Goal: Task Accomplishment & Management: Manage account settings

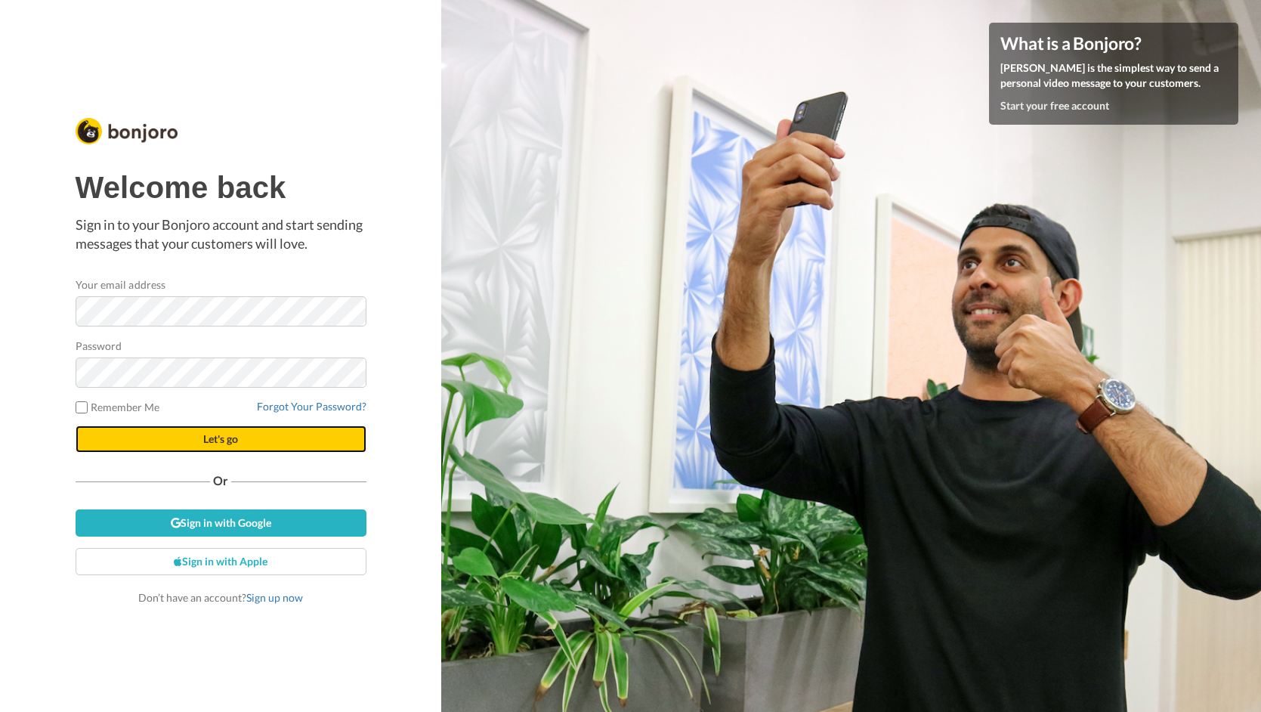
click at [165, 434] on button "Let's go" at bounding box center [221, 438] width 291 height 27
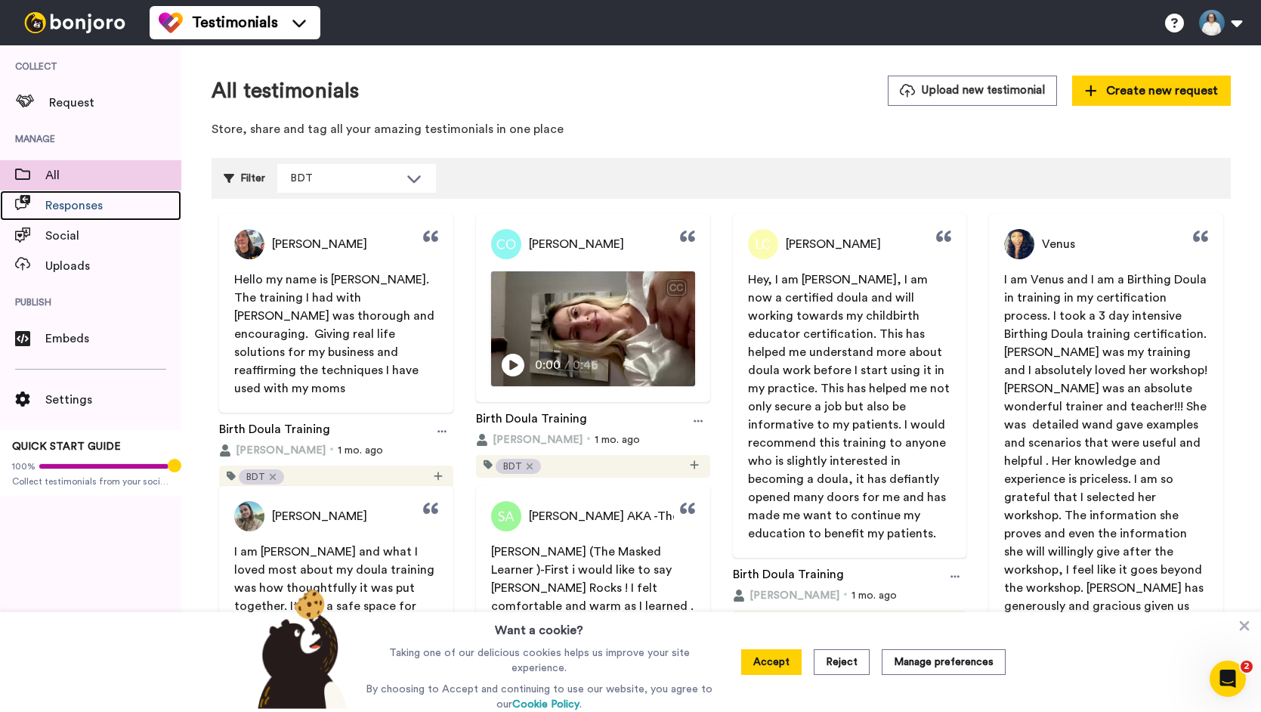
click at [119, 209] on span "Responses" at bounding box center [113, 205] width 136 height 18
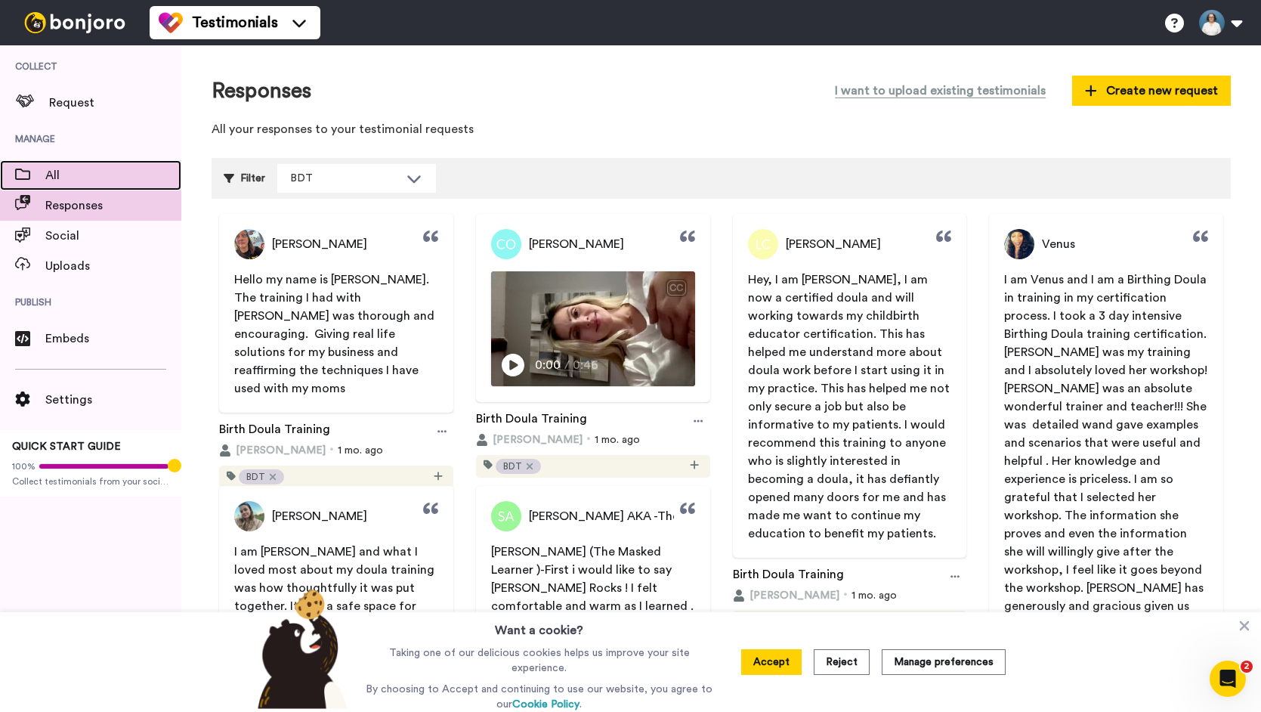
click at [88, 169] on span "All" at bounding box center [113, 175] width 136 height 18
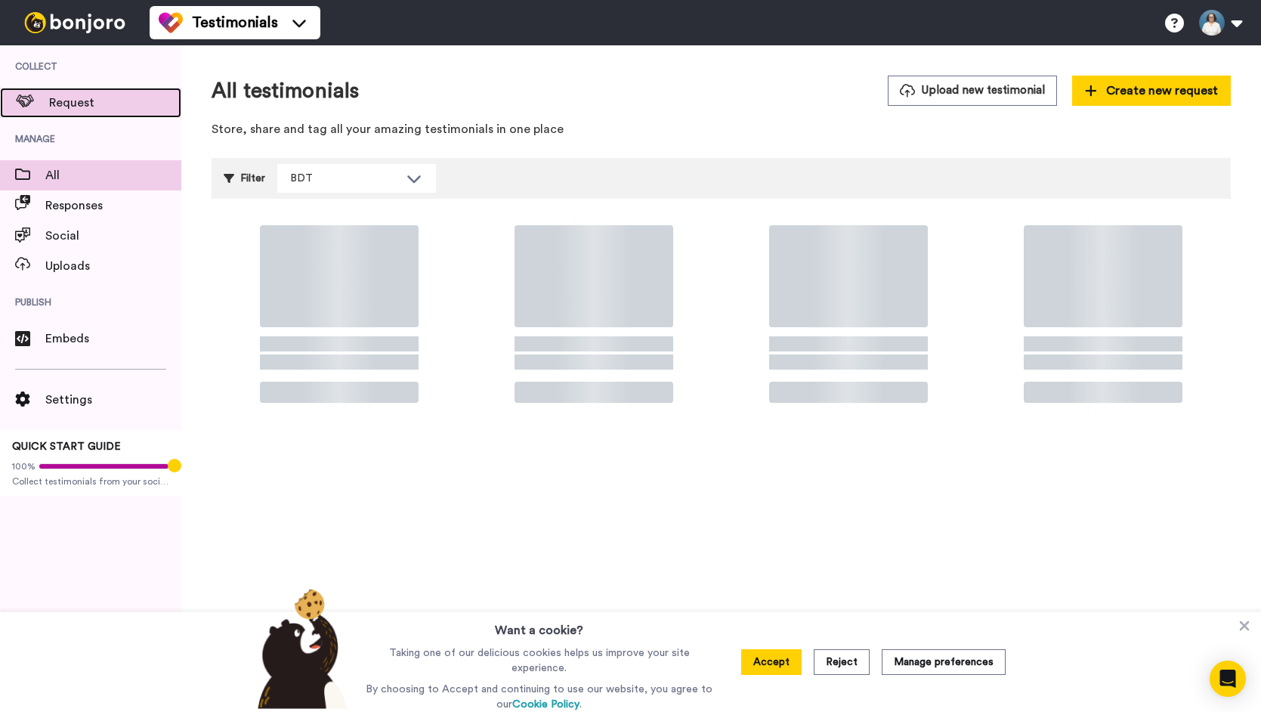
click at [102, 97] on span "Request" at bounding box center [115, 103] width 132 height 18
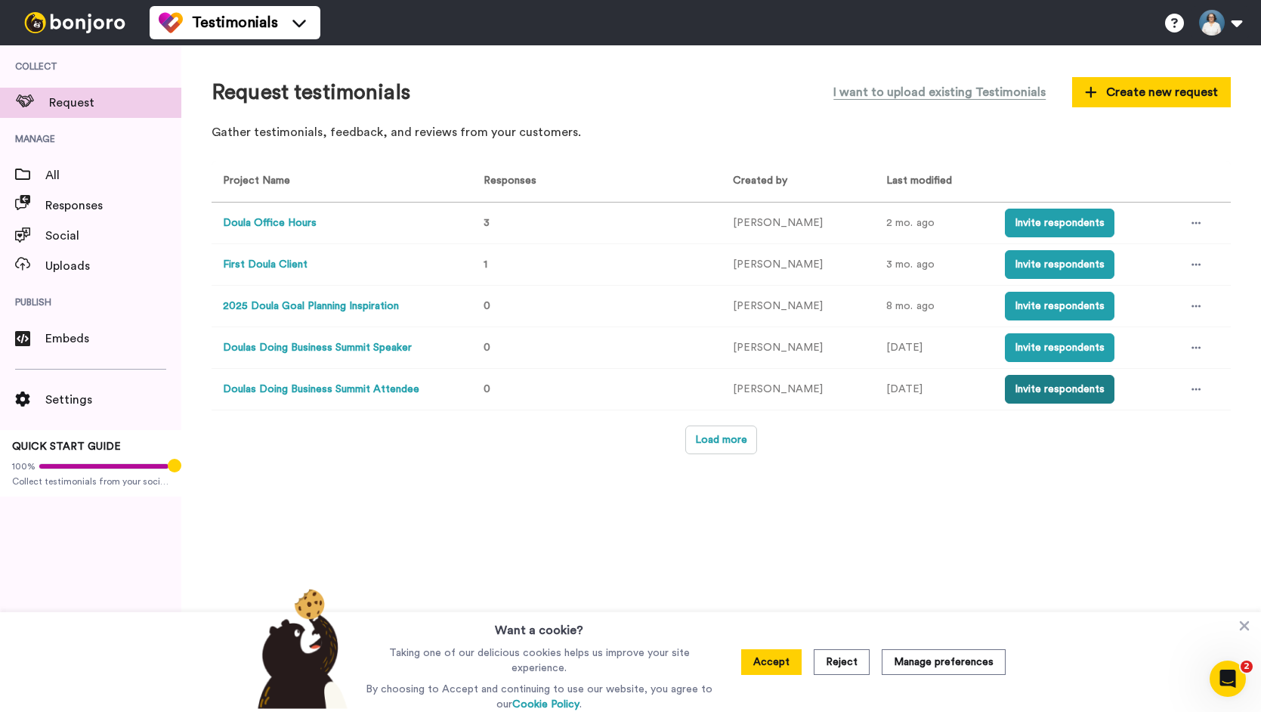
click at [1033, 390] on button "Invite respondents" at bounding box center [1060, 389] width 110 height 29
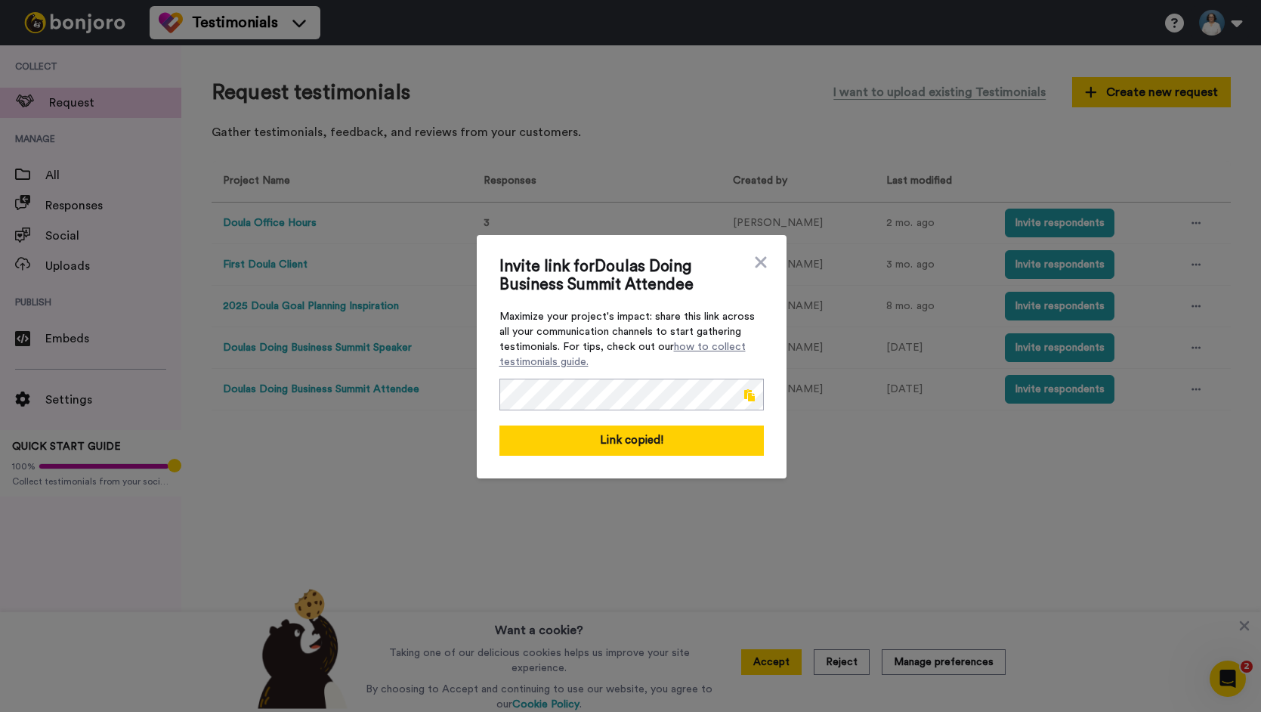
click at [1194, 390] on div "Invite link for Doulas Doing Business Summit Attendee Maximize your project's i…" at bounding box center [630, 356] width 1261 height 712
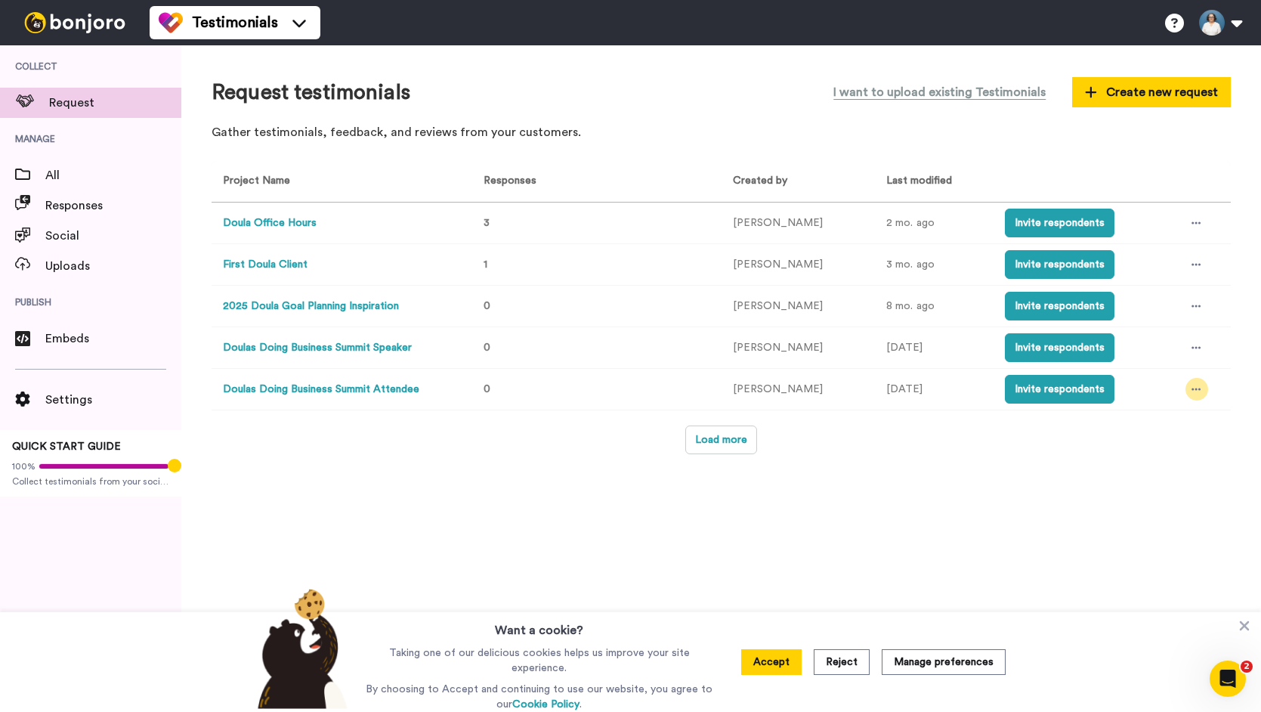
click at [1194, 392] on icon at bounding box center [1195, 389] width 9 height 11
click at [1158, 494] on span "Edit project" at bounding box center [1157, 499] width 58 height 11
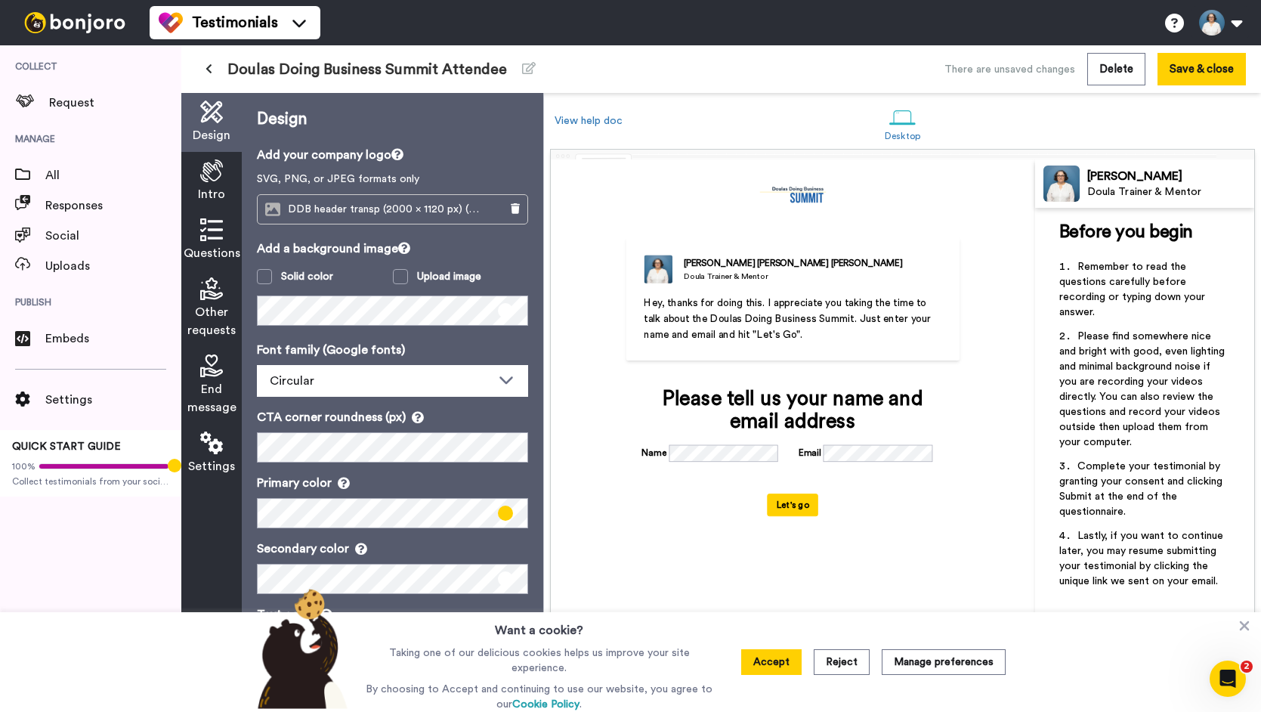
scroll to position [9, 0]
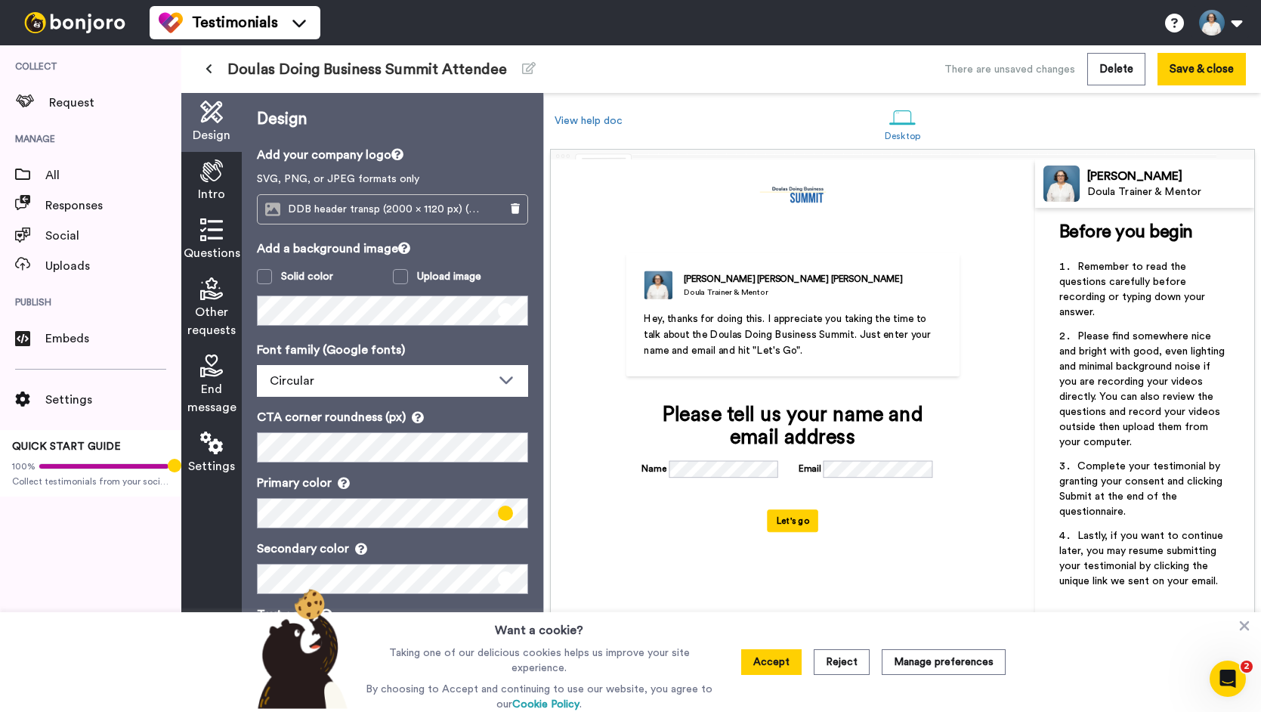
click at [777, 332] on span "Hey, thanks for doing this. I appreciate you taking the time to talk about the …" at bounding box center [789, 335] width 290 height 42
click at [653, 291] on img at bounding box center [658, 285] width 29 height 29
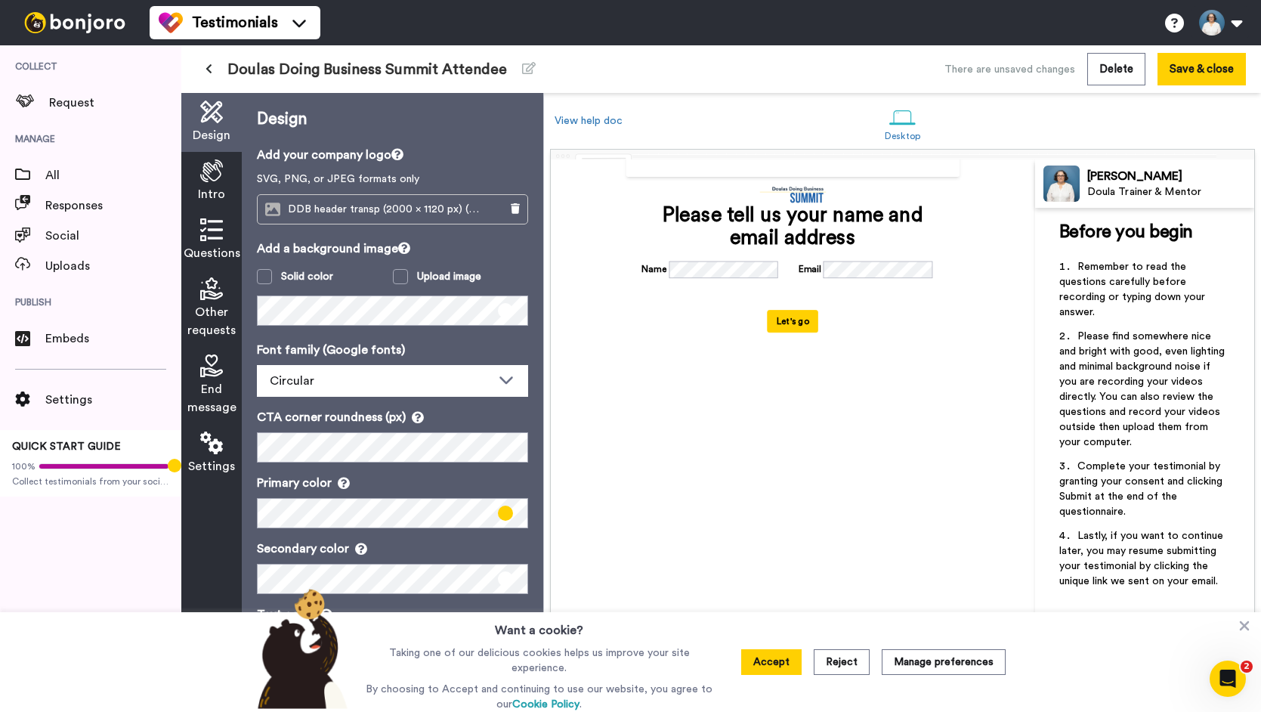
scroll to position [233, 0]
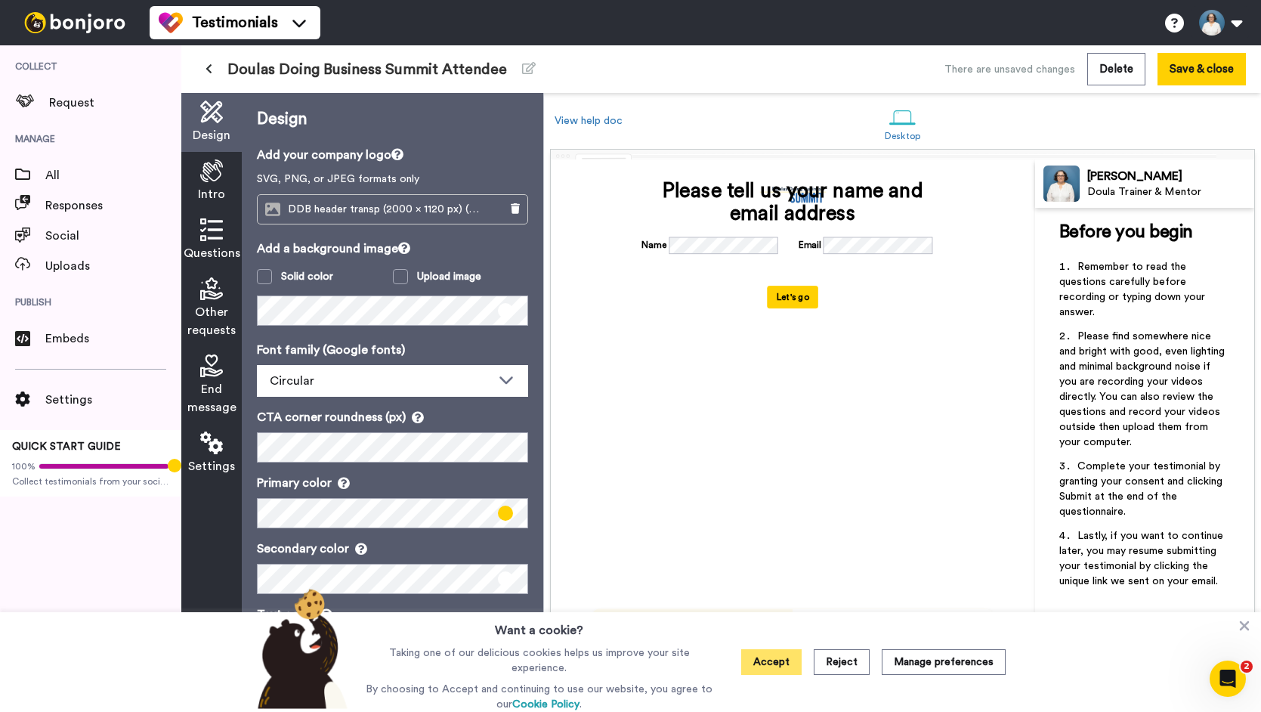
click at [783, 662] on button "Accept" at bounding box center [771, 662] width 60 height 26
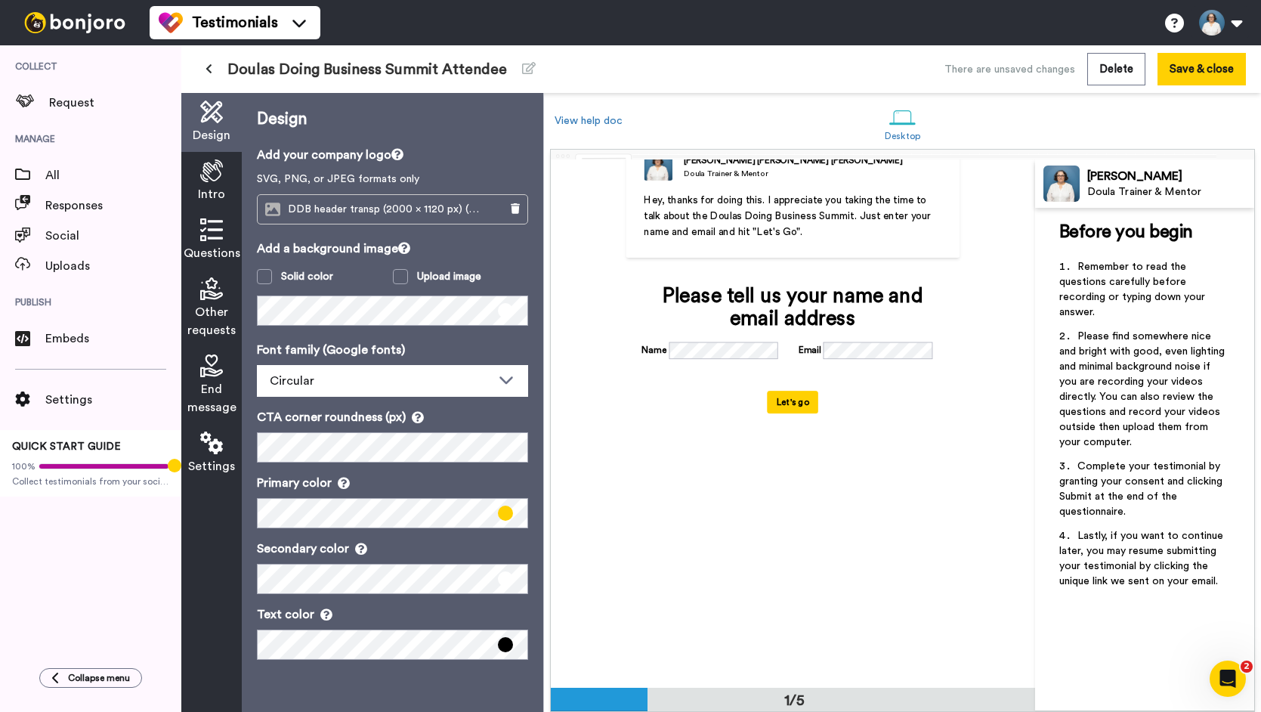
scroll to position [0, 0]
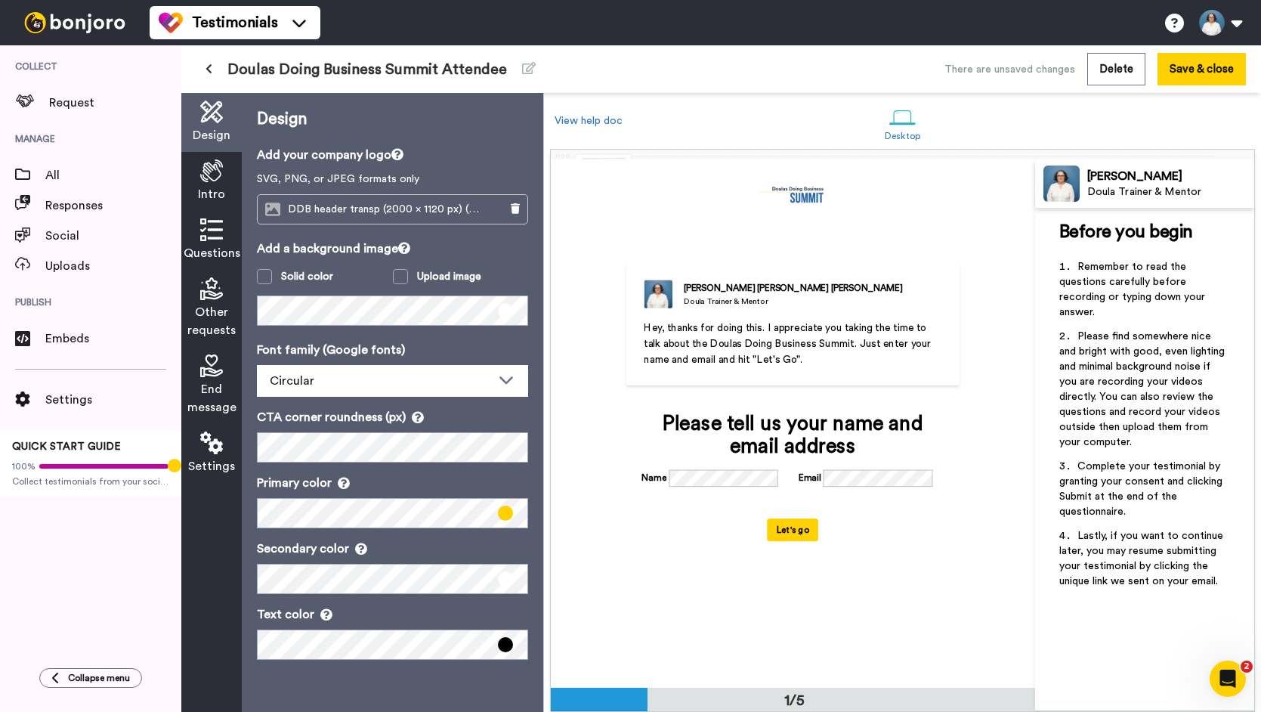
click at [213, 167] on icon at bounding box center [211, 170] width 23 height 23
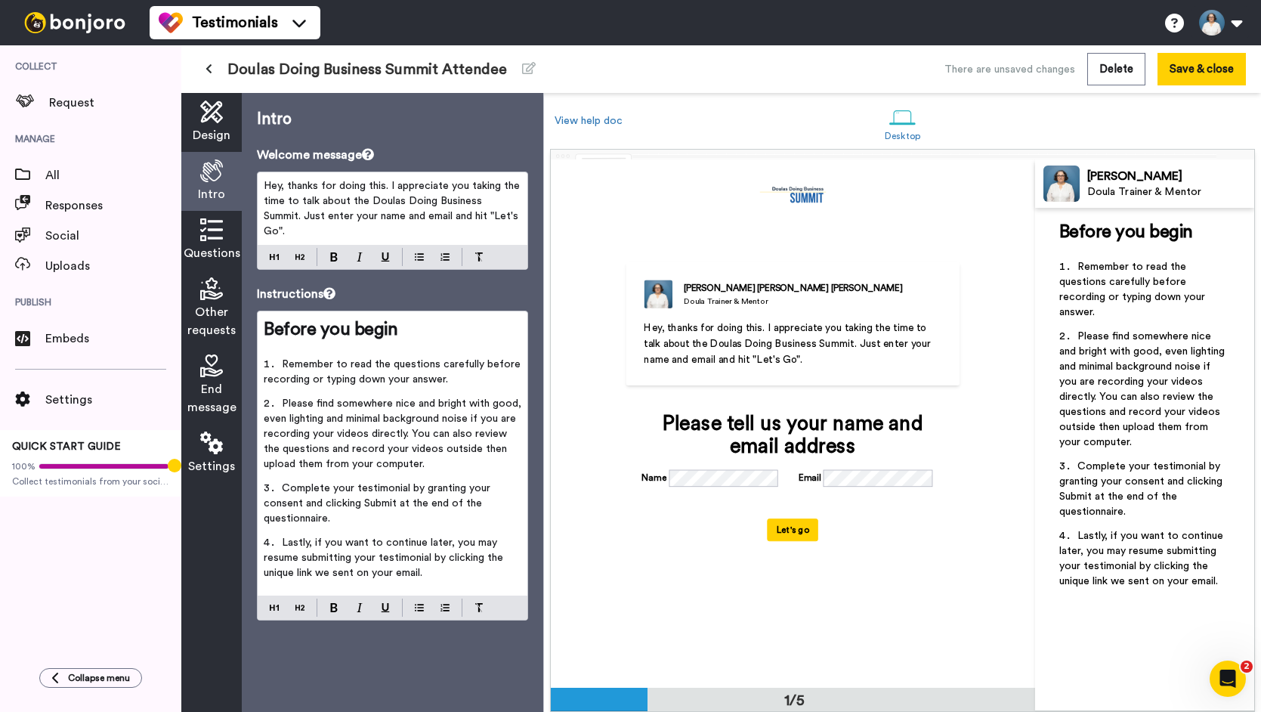
click at [211, 239] on icon at bounding box center [211, 229] width 23 height 23
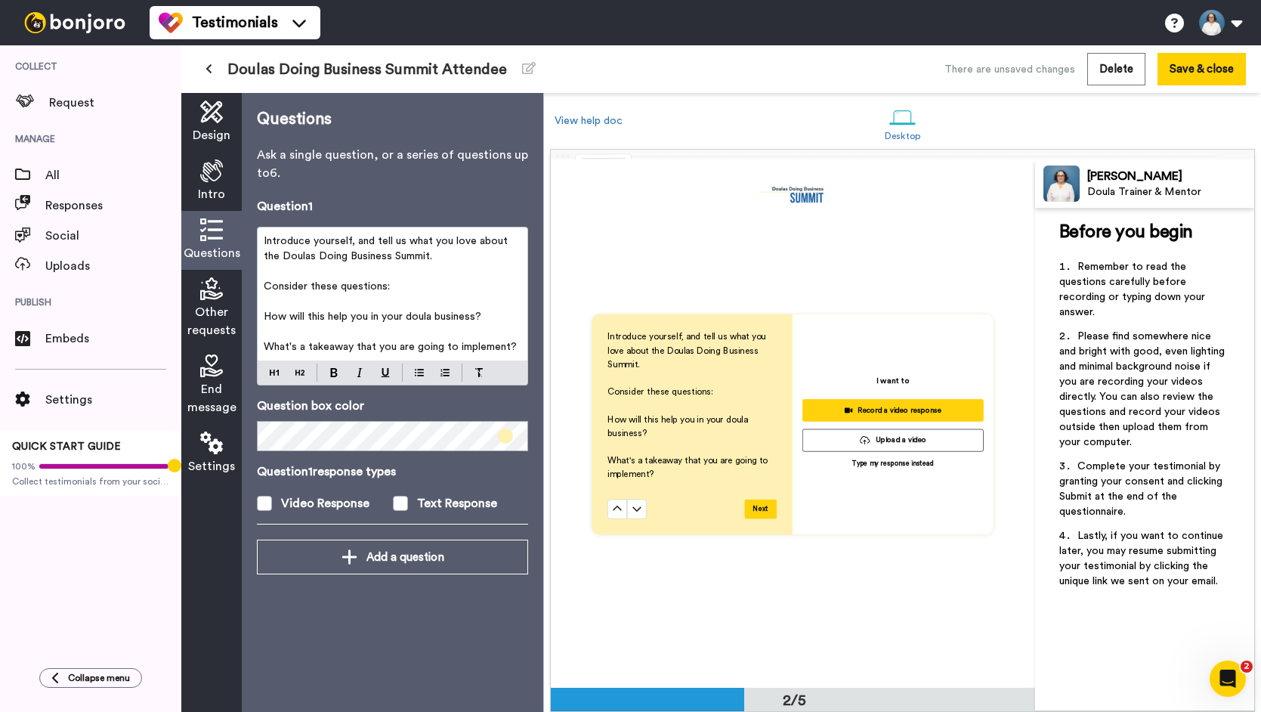
scroll to position [528, 0]
click at [350, 348] on span "What's a takeaway that you are going to implement?" at bounding box center [390, 346] width 253 height 11
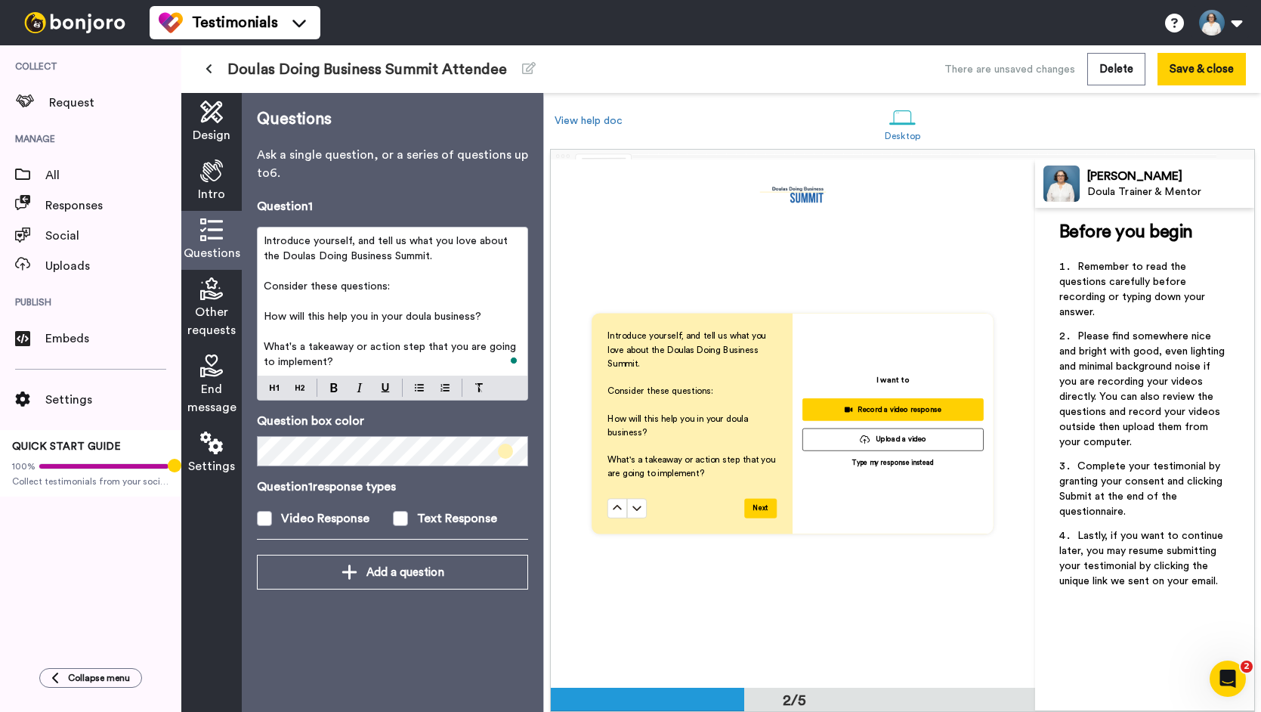
click at [212, 295] on icon at bounding box center [211, 288] width 23 height 23
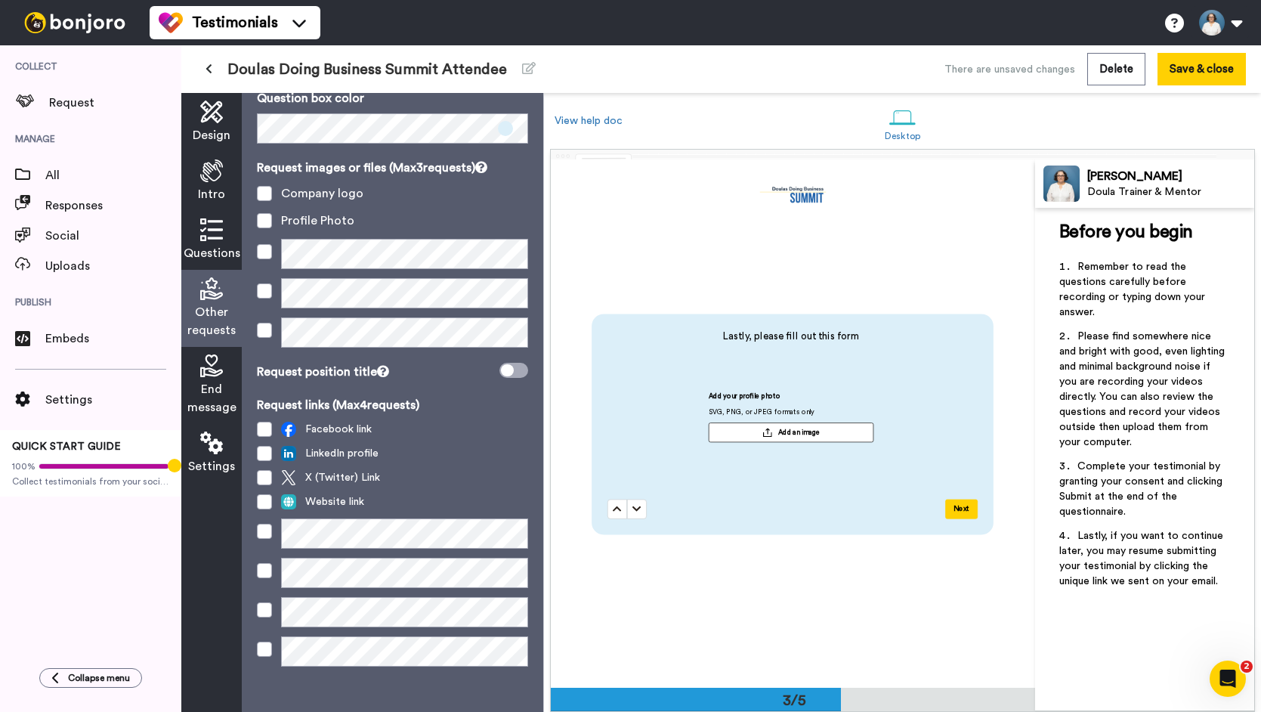
scroll to position [66, 0]
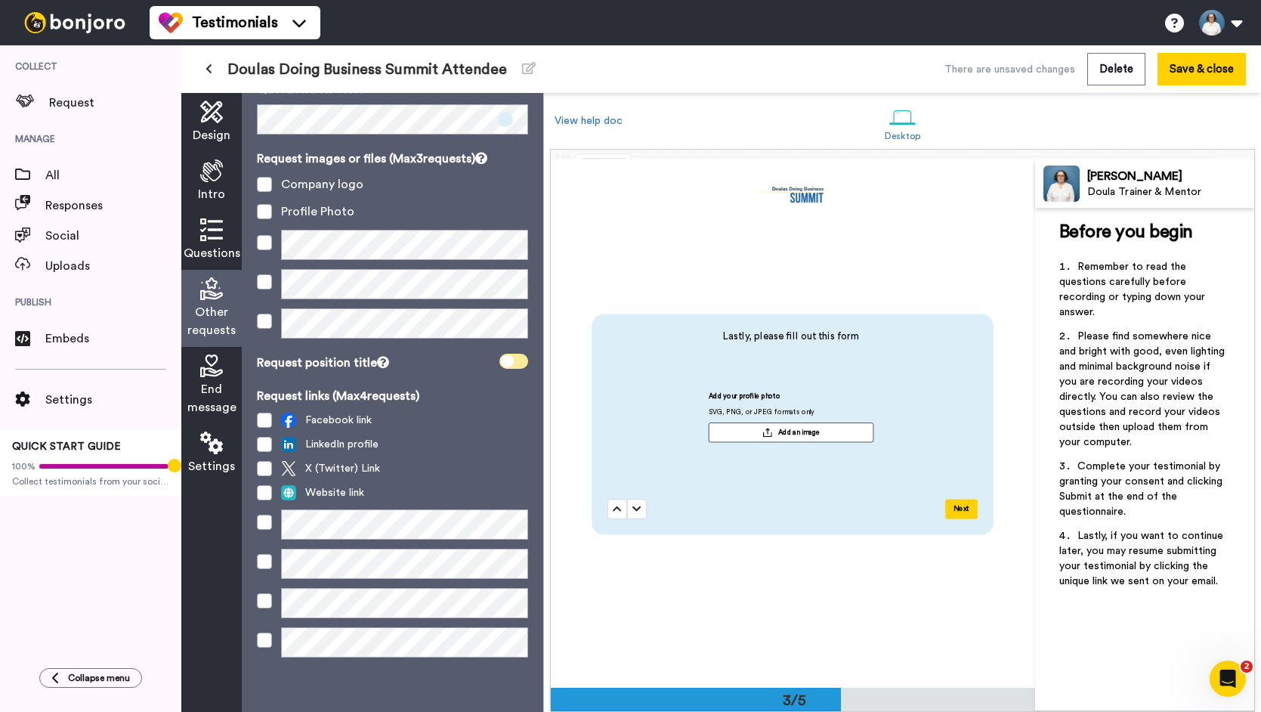
click at [511, 362] on icon at bounding box center [507, 361] width 13 height 12
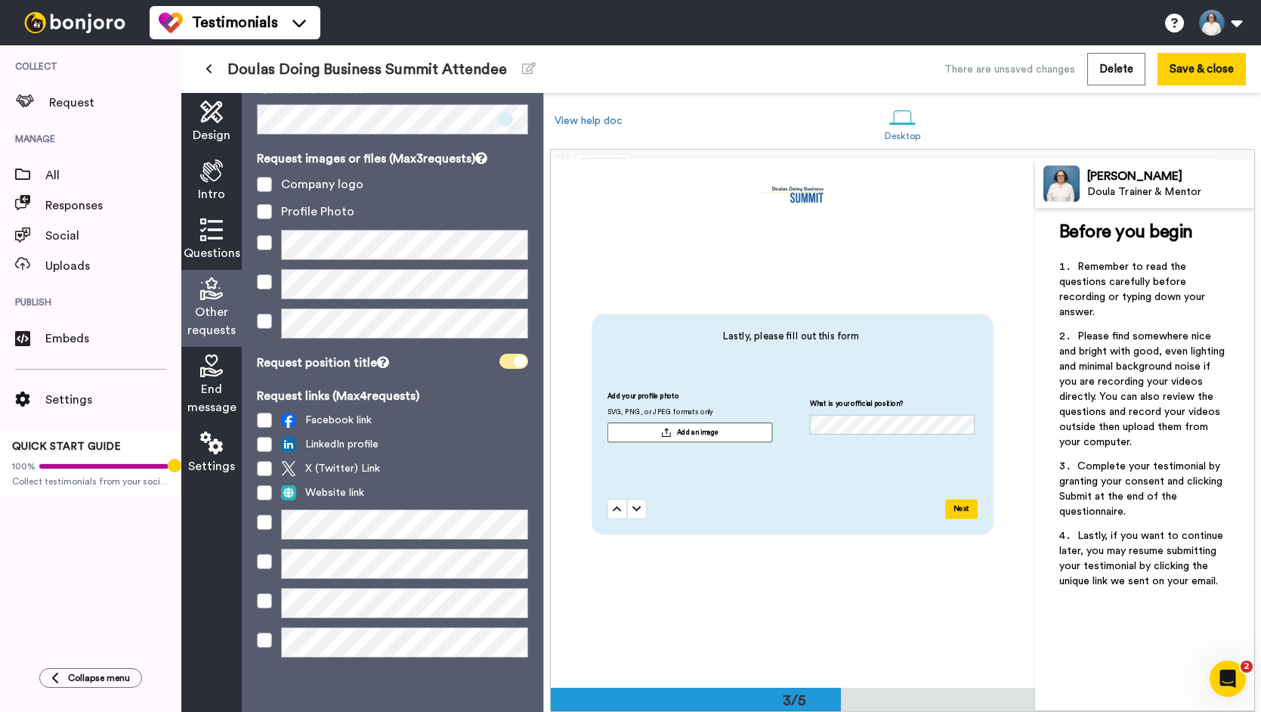
click at [511, 362] on span at bounding box center [513, 361] width 29 height 15
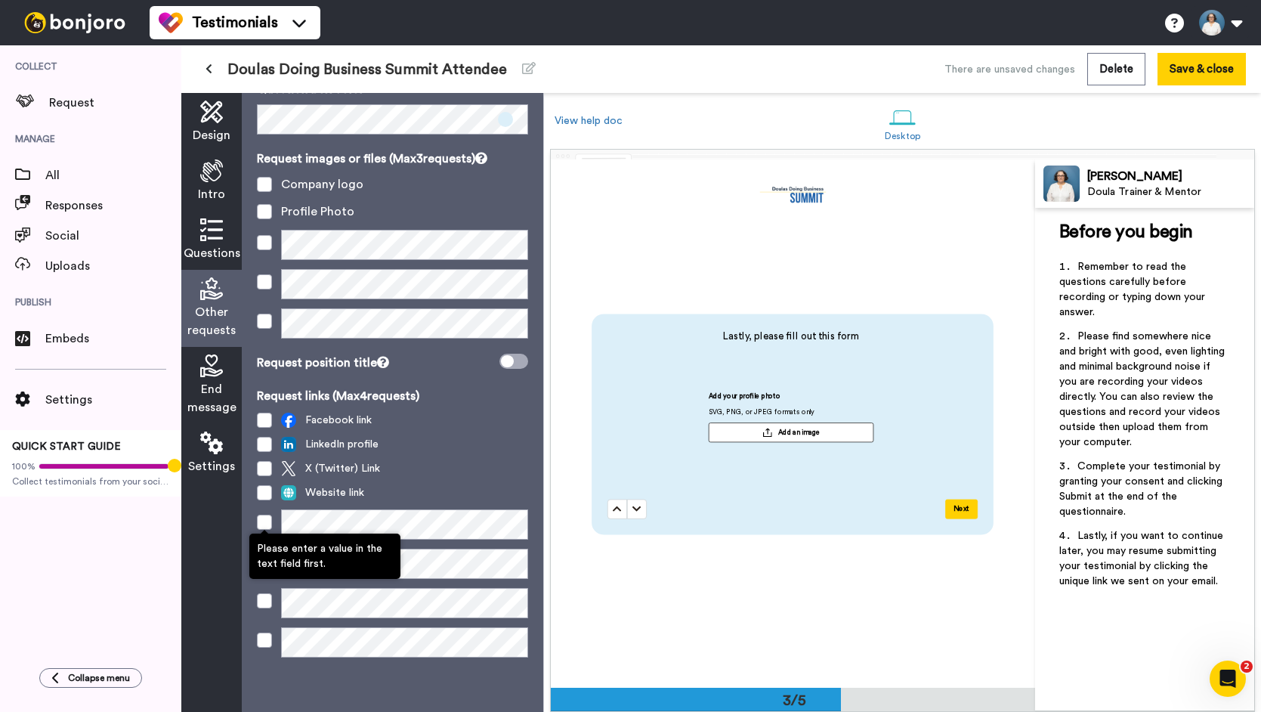
click at [265, 518] on span at bounding box center [264, 522] width 15 height 15
click at [263, 526] on span at bounding box center [264, 524] width 15 height 15
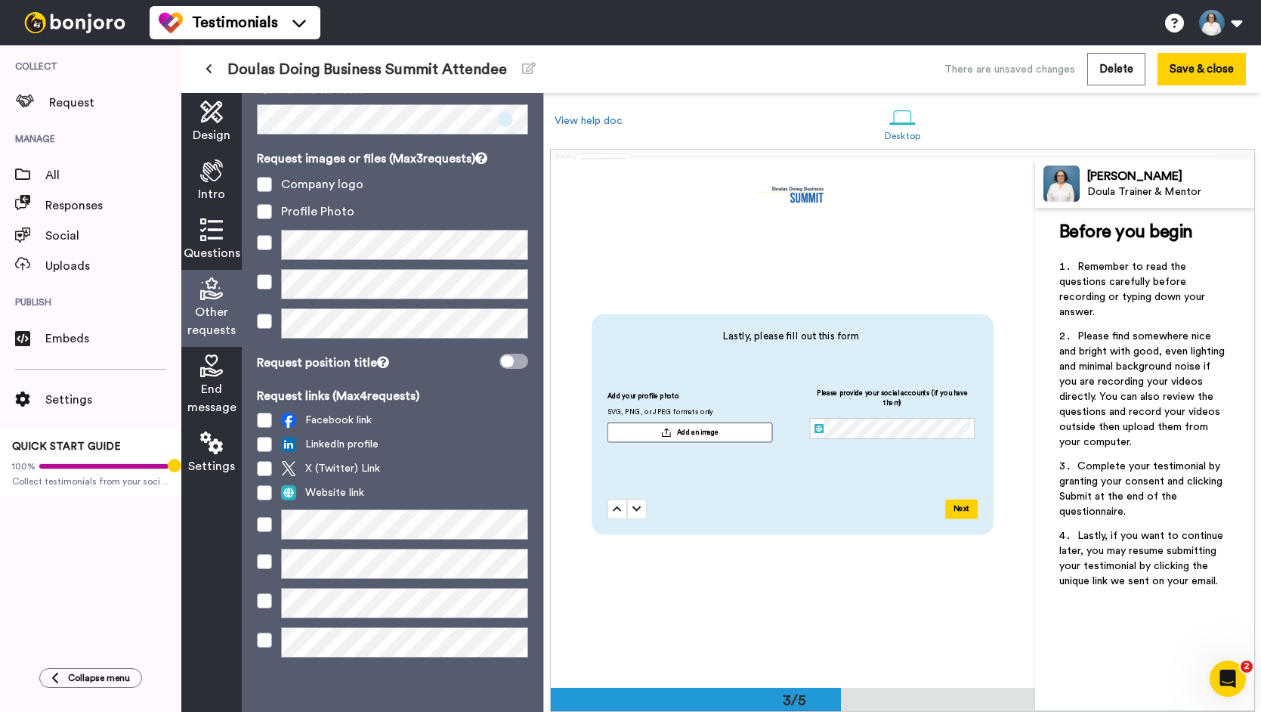
click at [212, 388] on span "End message" at bounding box center [211, 398] width 49 height 36
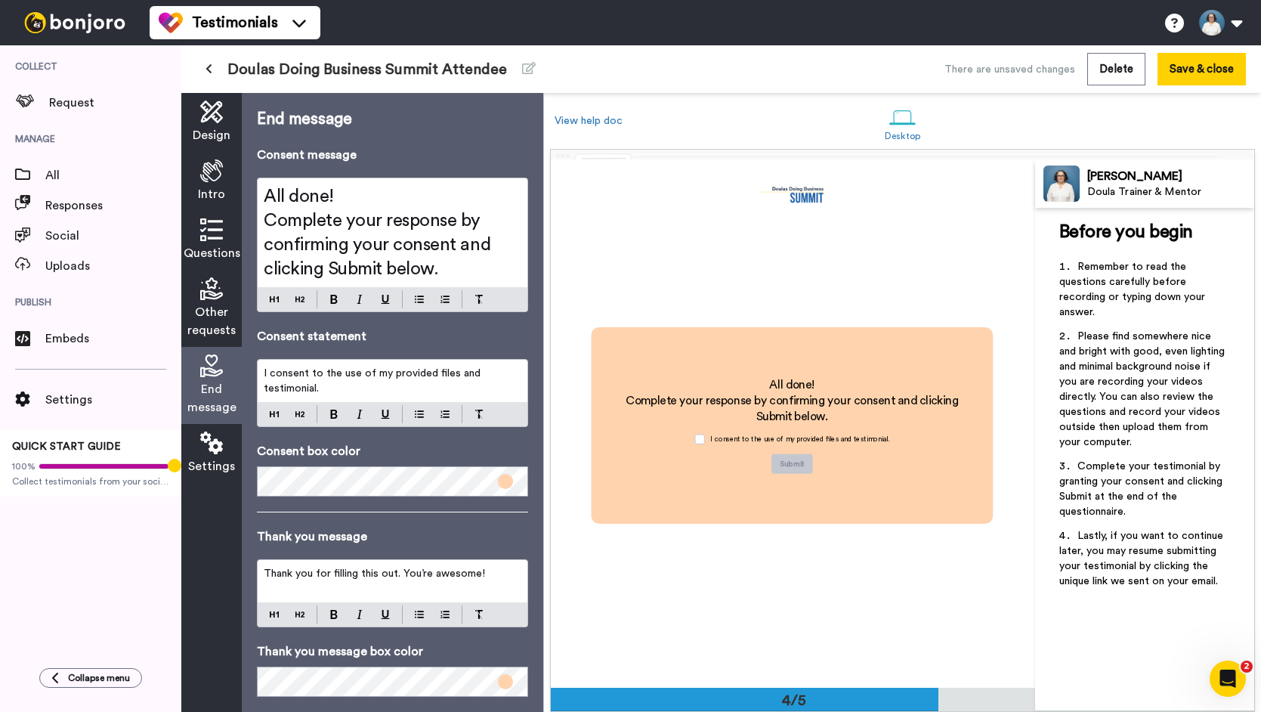
scroll to position [30, 0]
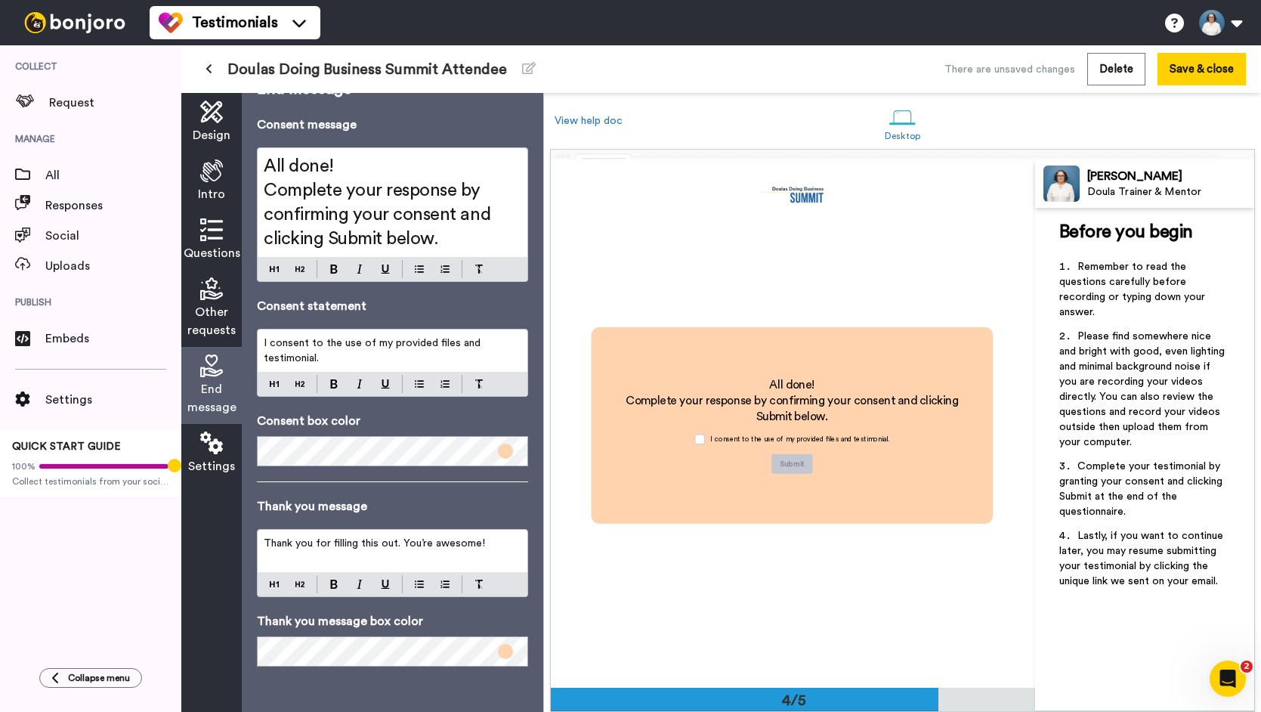
click at [508, 451] on span at bounding box center [505, 450] width 15 height 15
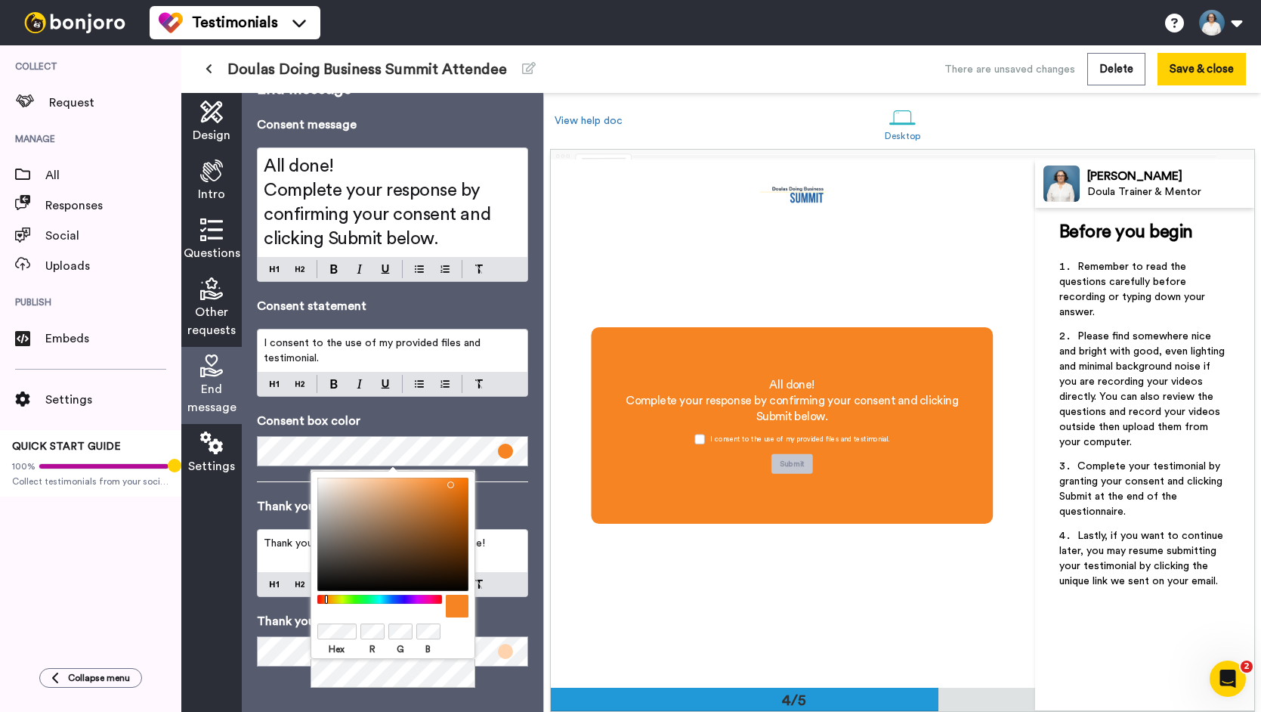
drag, startPoint x: 371, startPoint y: 480, endPoint x: 447, endPoint y: 481, distance: 76.3
click at [447, 481] on div at bounding box center [392, 533] width 151 height 113
click at [518, 501] on p "Thank you message" at bounding box center [392, 506] width 271 height 18
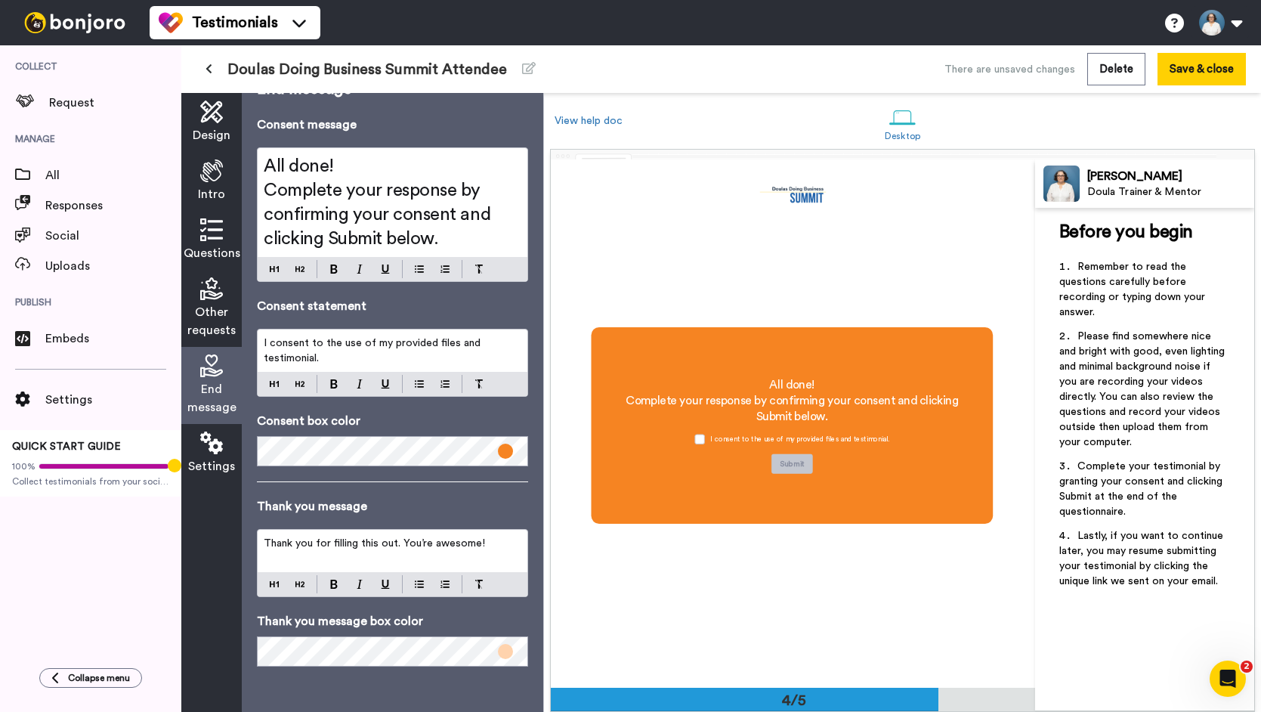
click at [210, 99] on div "Design" at bounding box center [211, 122] width 60 height 59
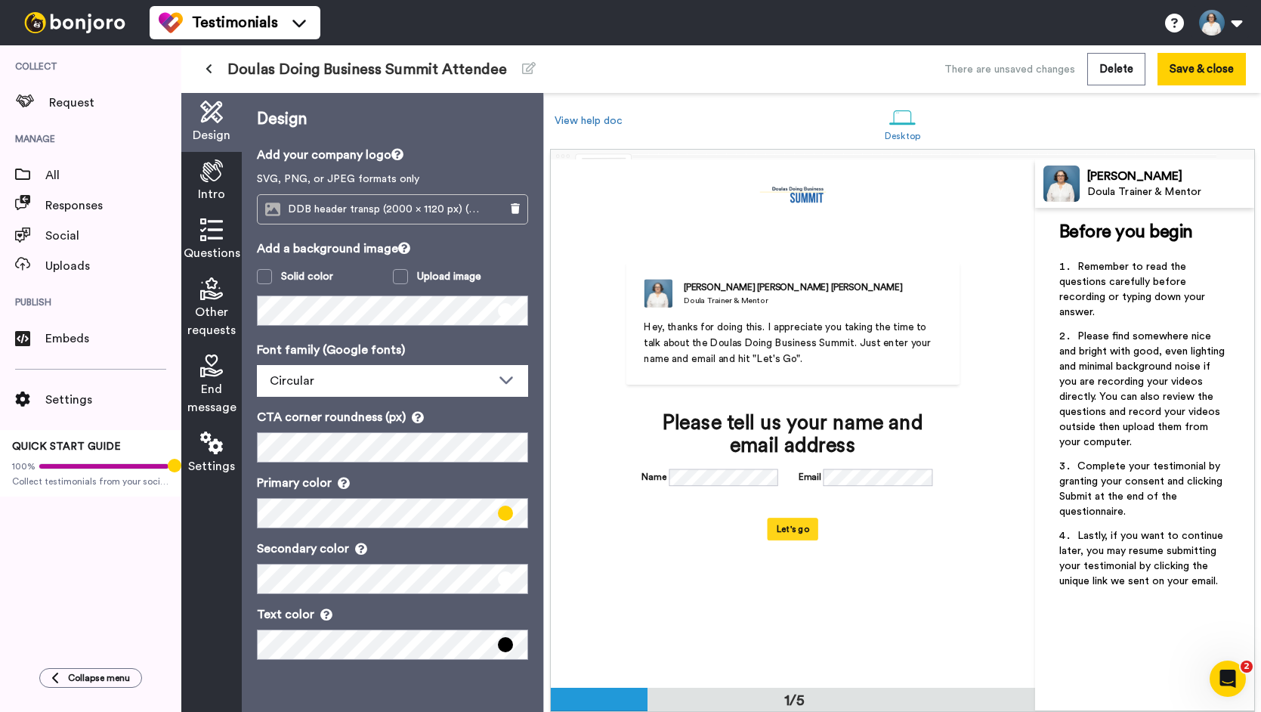
scroll to position [0, 0]
click at [210, 400] on span "End message" at bounding box center [211, 398] width 49 height 36
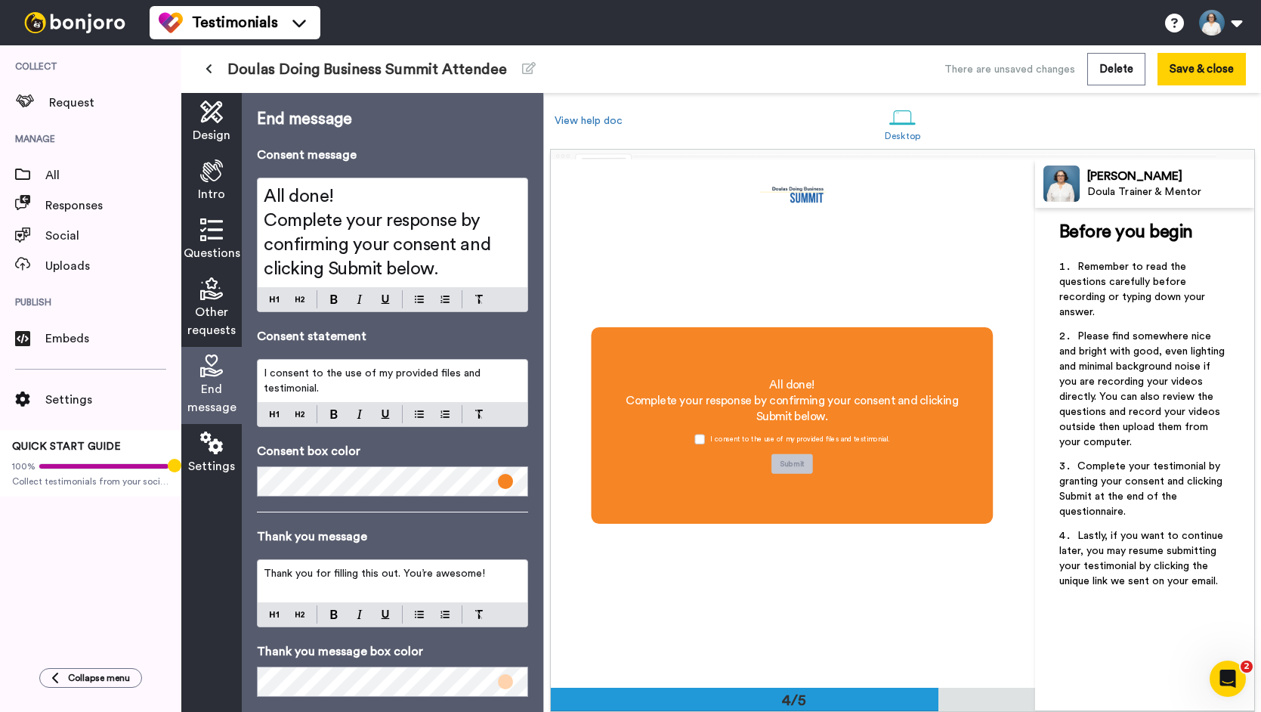
click at [206, 456] on div "Settings" at bounding box center [211, 453] width 60 height 59
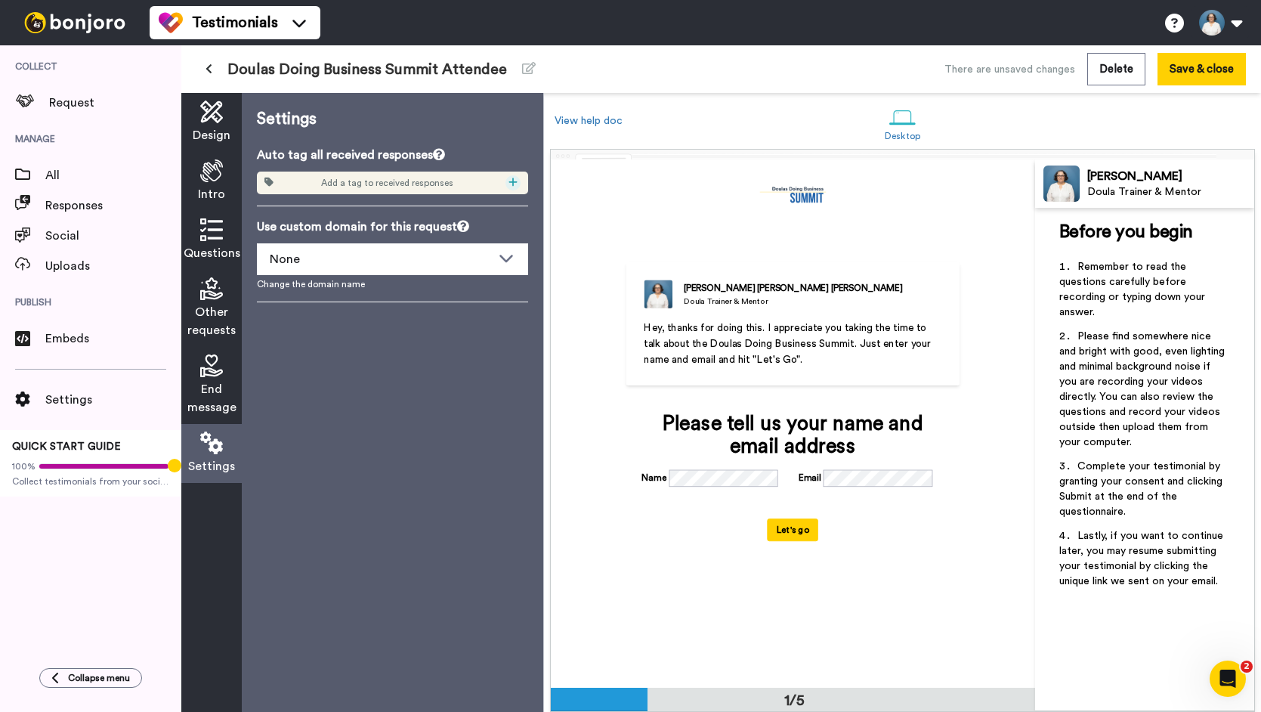
click at [514, 180] on icon at bounding box center [512, 182] width 9 height 11
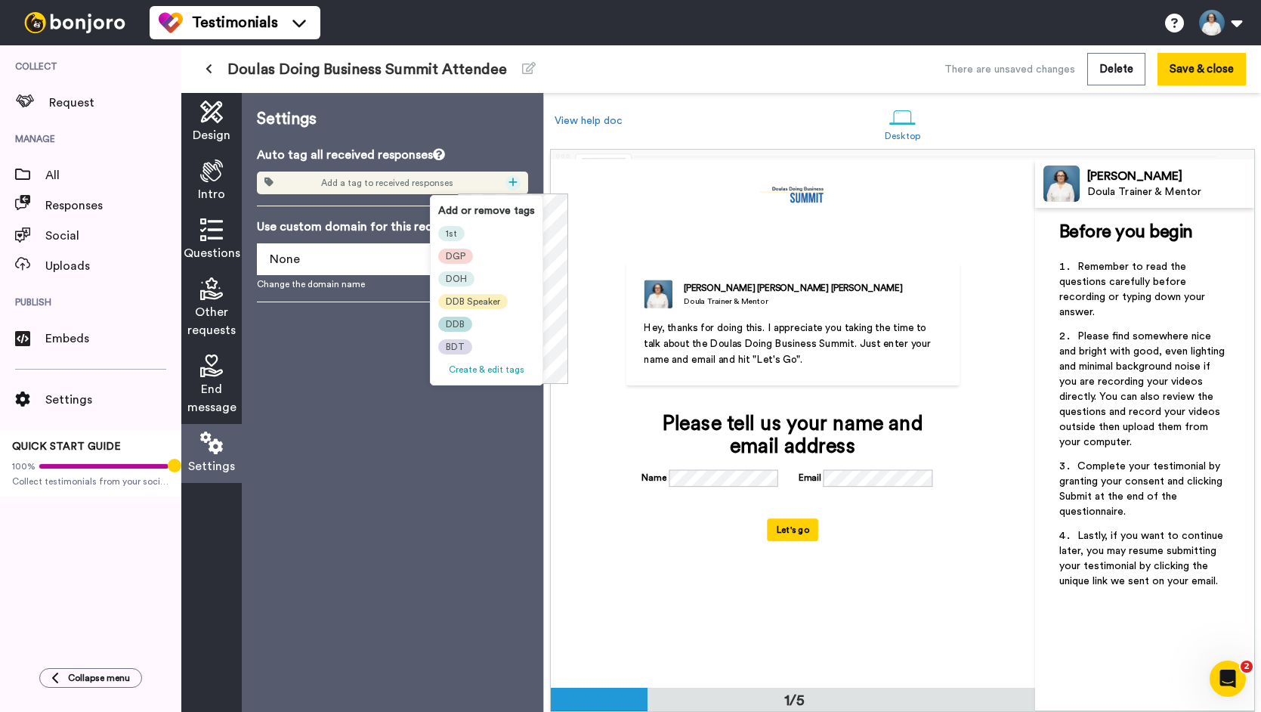
click at [463, 327] on span "DDB" at bounding box center [455, 324] width 19 height 12
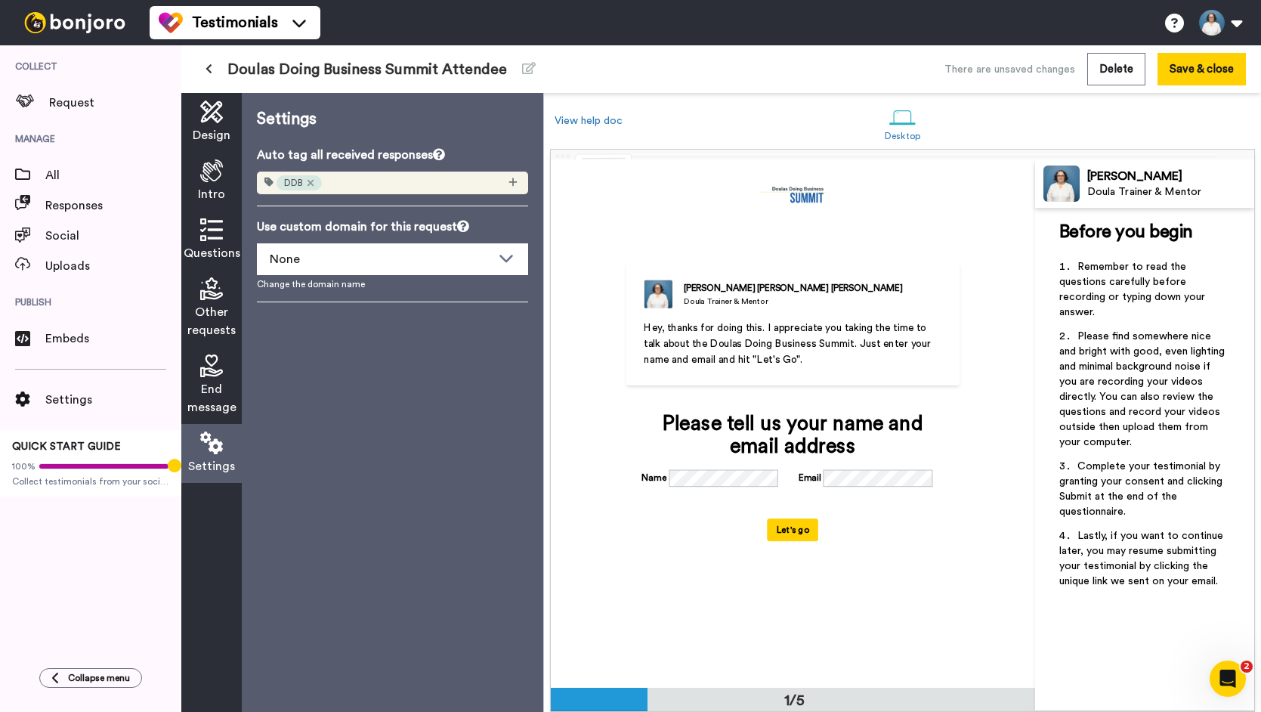
click at [478, 183] on div at bounding box center [487, 182] width 21 height 15
click at [311, 181] on icon at bounding box center [311, 183] width 8 height 11
click at [1195, 72] on button "Save & close" at bounding box center [1201, 69] width 88 height 32
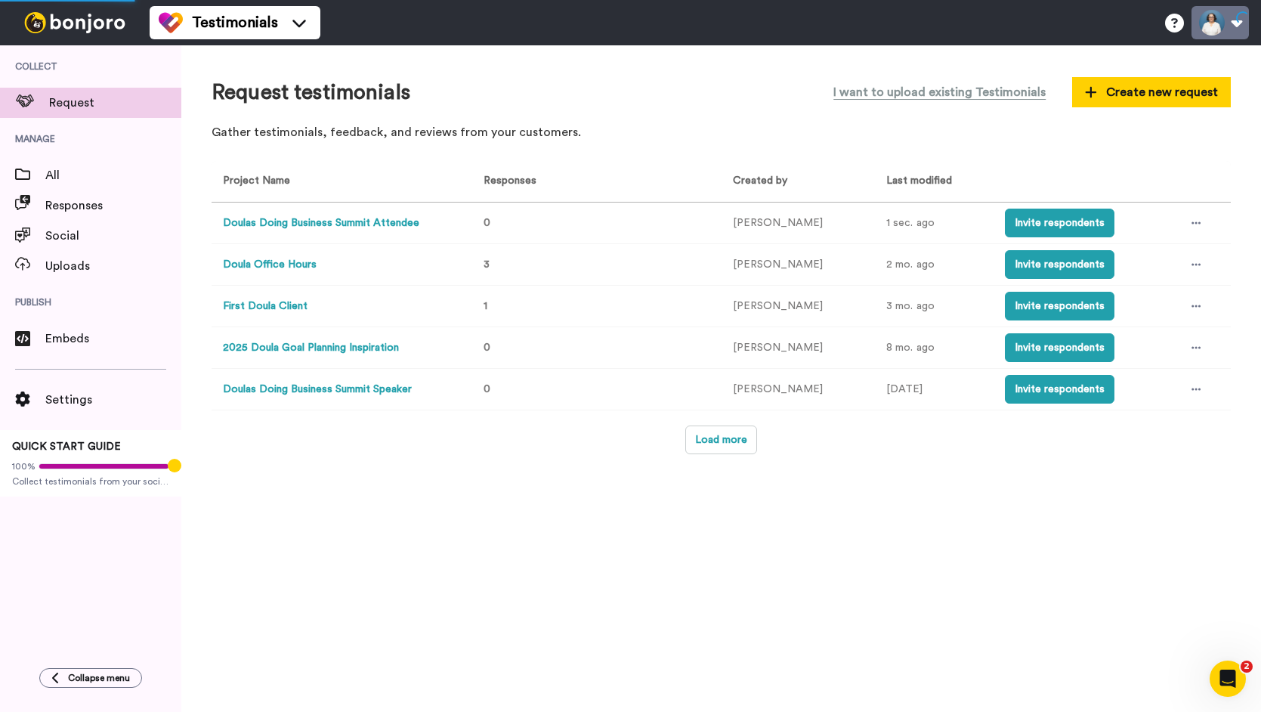
click at [1231, 26] on button at bounding box center [1219, 22] width 57 height 33
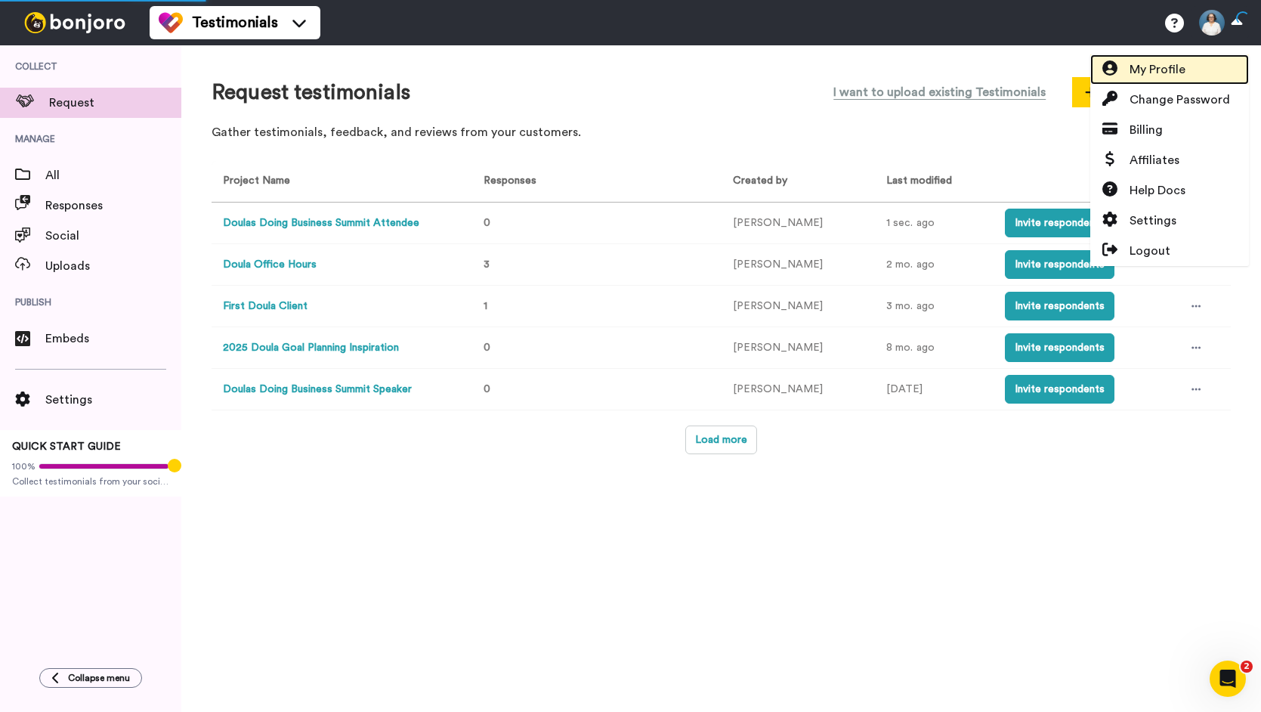
click at [1189, 70] on link "My Profile" at bounding box center [1169, 69] width 159 height 30
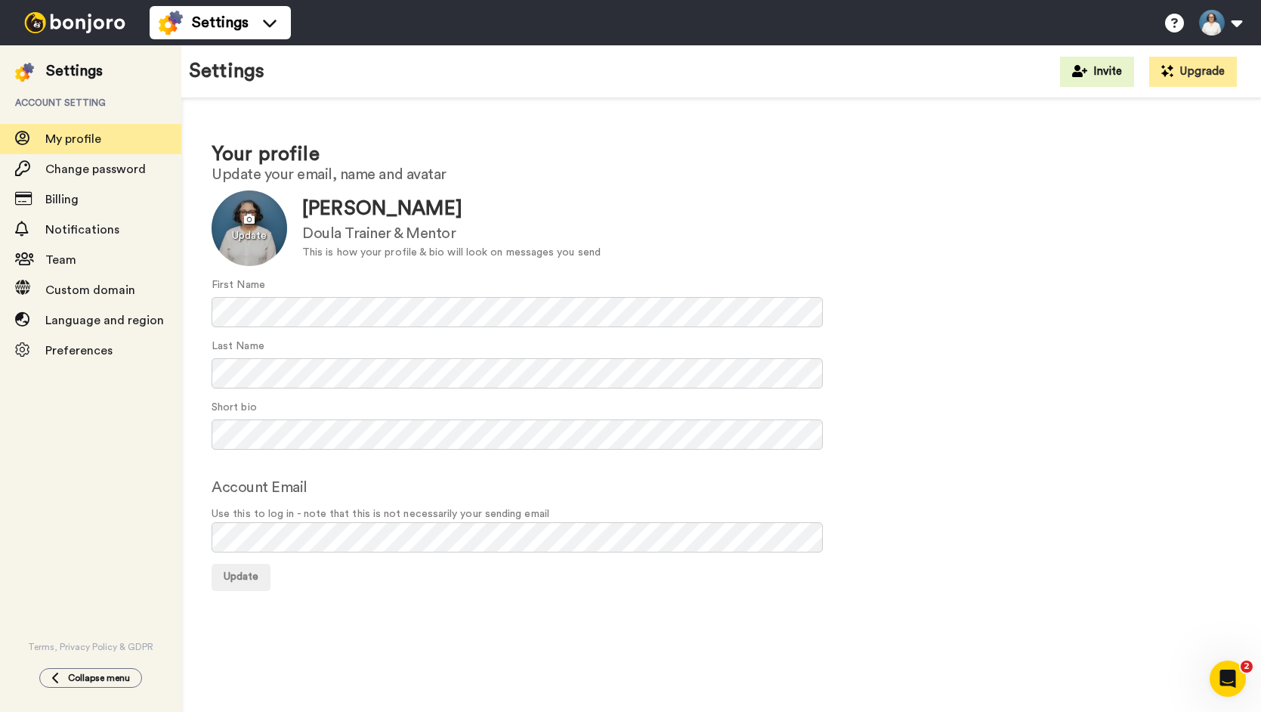
click at [241, 225] on div at bounding box center [250, 228] width 76 height 76
click at [242, 571] on span "Update" at bounding box center [241, 576] width 35 height 11
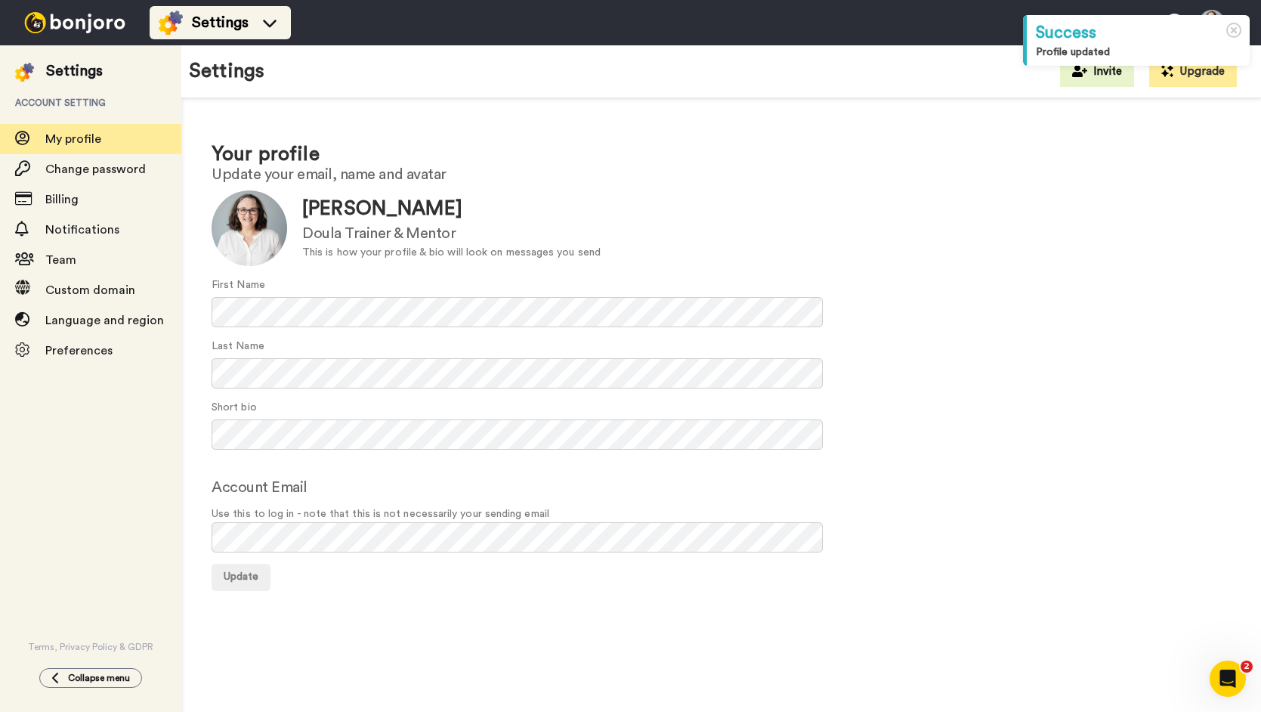
click at [243, 26] on span "Settings" at bounding box center [220, 22] width 57 height 21
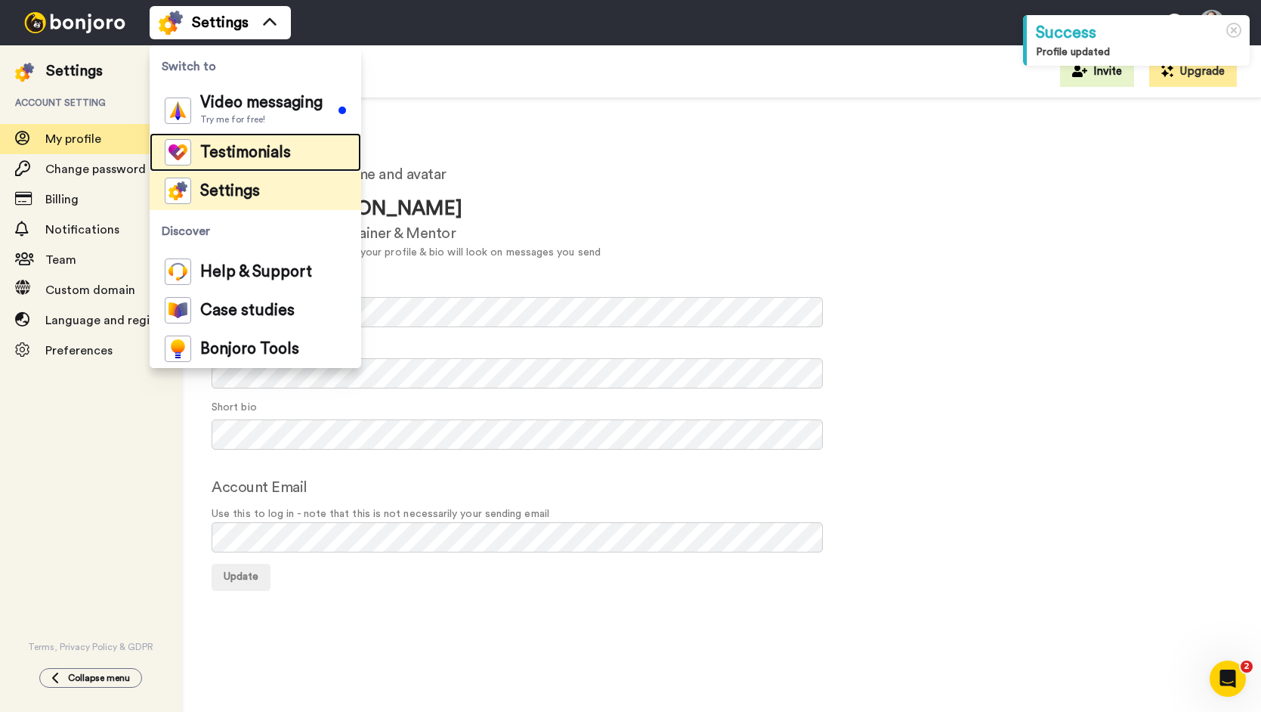
click at [237, 146] on span "Testimonials" at bounding box center [245, 152] width 91 height 15
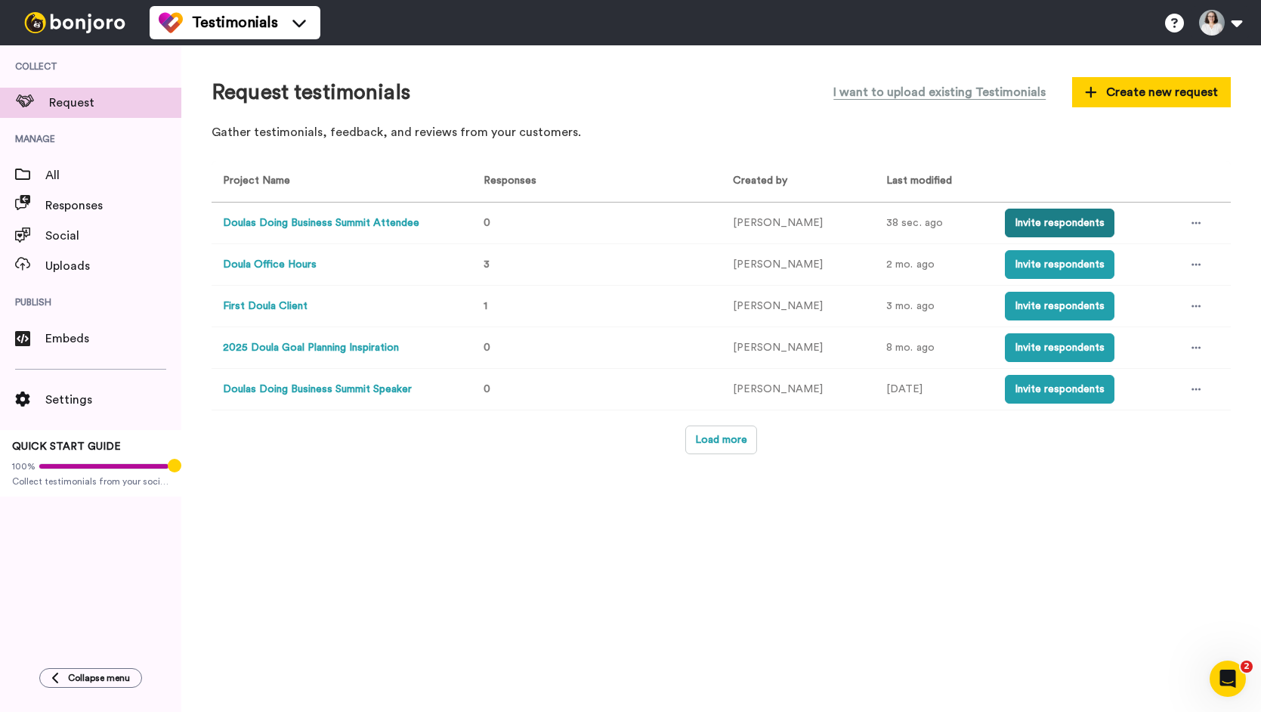
click at [1042, 227] on button "Invite respondents" at bounding box center [1060, 223] width 110 height 29
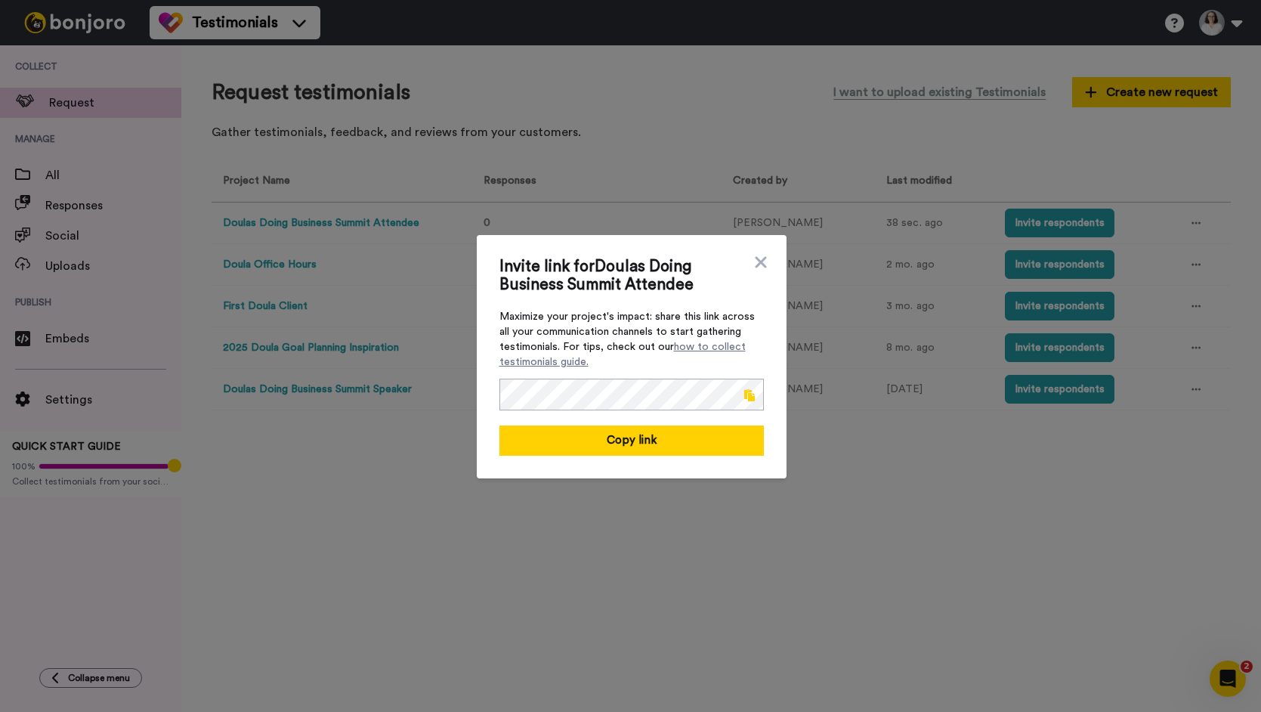
click at [751, 391] on span at bounding box center [749, 395] width 11 height 12
